Goal: Check status

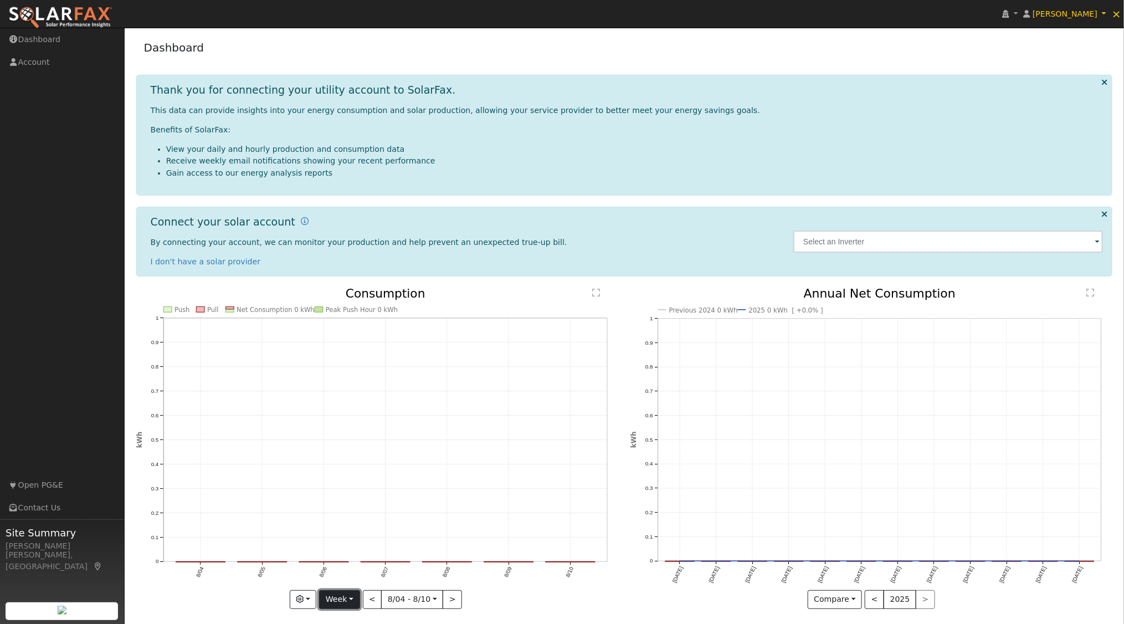
click at [345, 596] on button "Week" at bounding box center [339, 599] width 40 height 19
click at [347, 560] on link "Year" at bounding box center [358, 561] width 77 height 16
type input "2024-08-01"
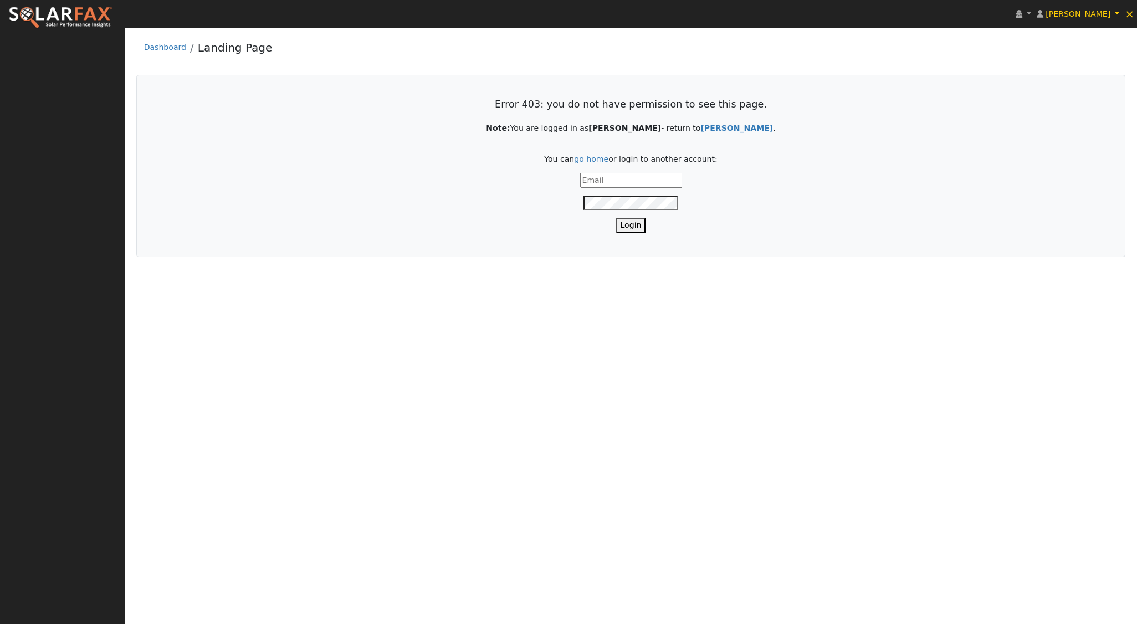
type input "[EMAIL_ADDRESS][DOMAIN_NAME]"
click at [635, 223] on button "Login" at bounding box center [631, 225] width 30 height 15
